Goal: Information Seeking & Learning: Find specific fact

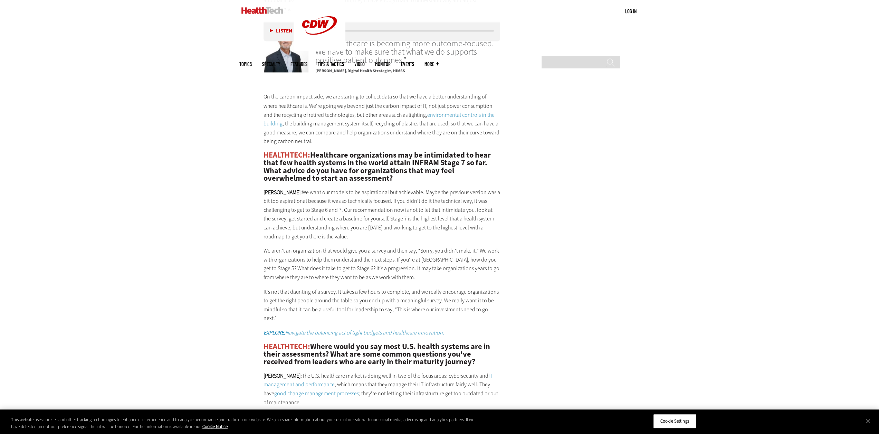
scroll to position [1243, 0]
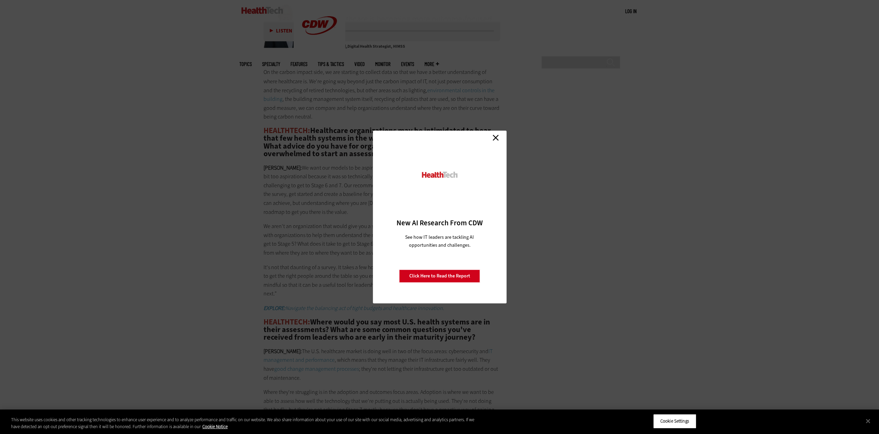
click at [492, 138] on link "Close" at bounding box center [495, 137] width 10 height 10
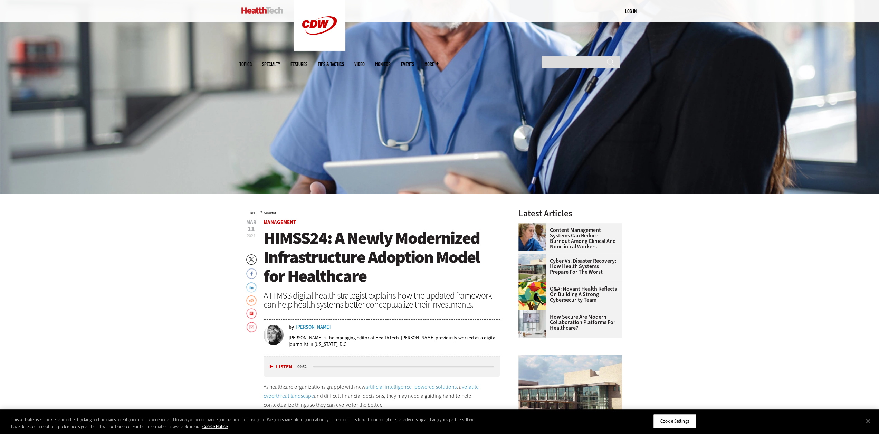
scroll to position [173, 0]
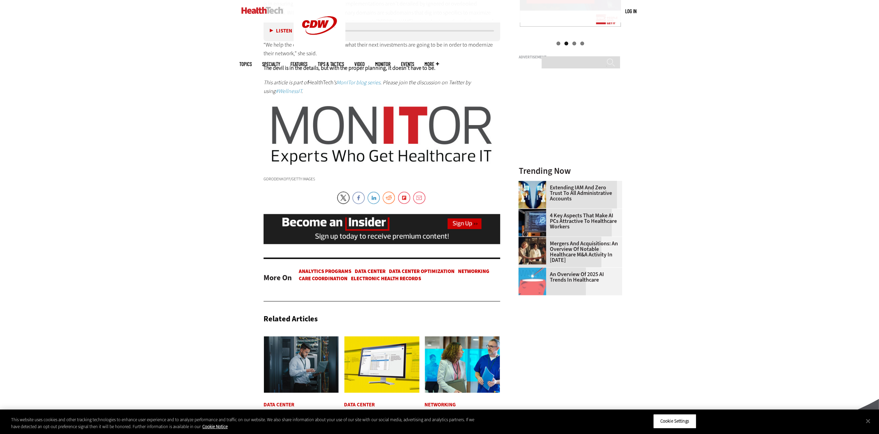
scroll to position [967, 0]
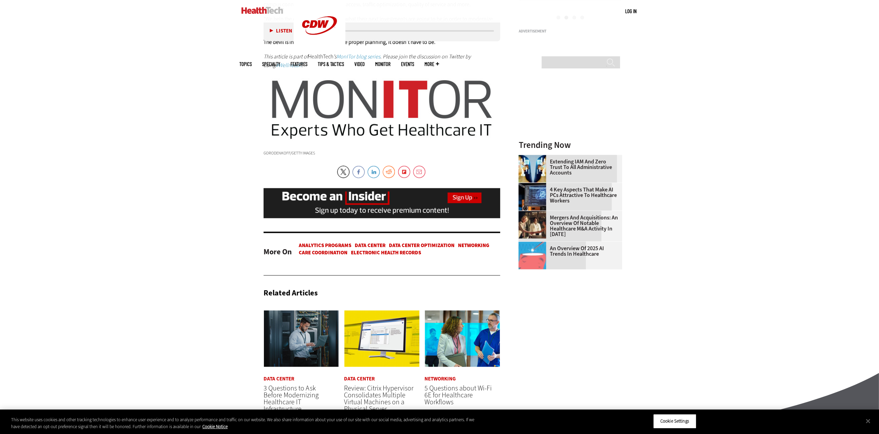
click at [578, 223] on link "Mergers and Acquisitions: An Overview of Notable Healthcare M&A Activity in [DA…" at bounding box center [567, 226] width 99 height 22
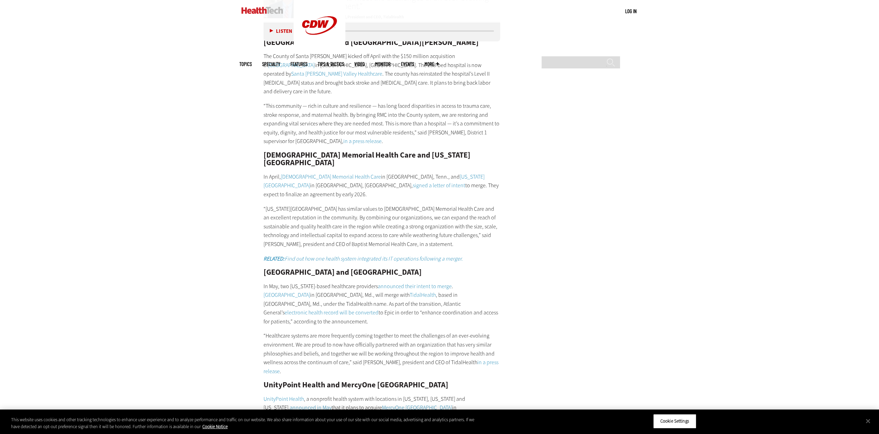
scroll to position [1658, 0]
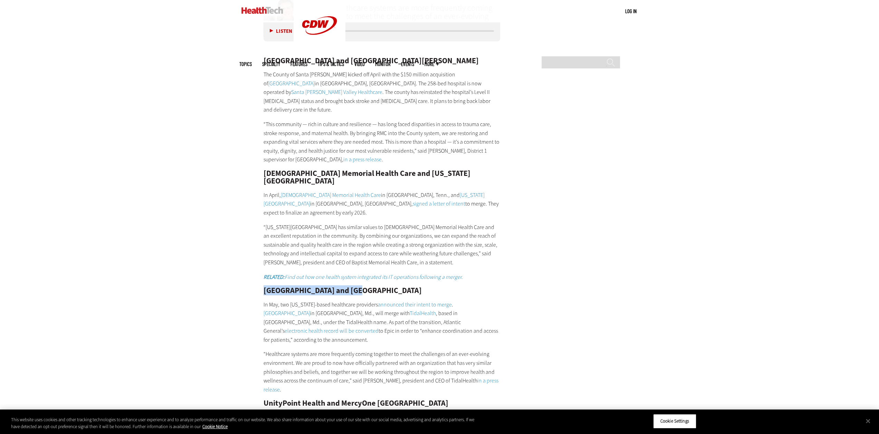
drag, startPoint x: 263, startPoint y: 202, endPoint x: 348, endPoint y: 197, distance: 85.5
click at [348, 287] on h2 "[GEOGRAPHIC_DATA] and [GEOGRAPHIC_DATA]" at bounding box center [382, 291] width 237 height 8
copy h2 "[GEOGRAPHIC_DATA]"
